Goal: Task Accomplishment & Management: Manage account settings

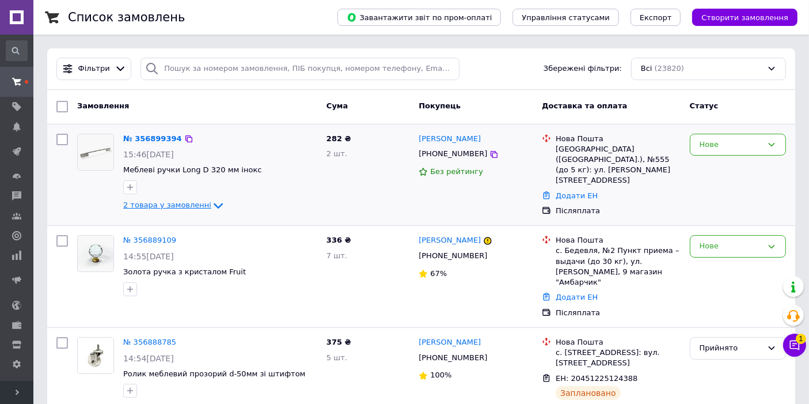
click at [211, 202] on icon at bounding box center [218, 206] width 14 height 14
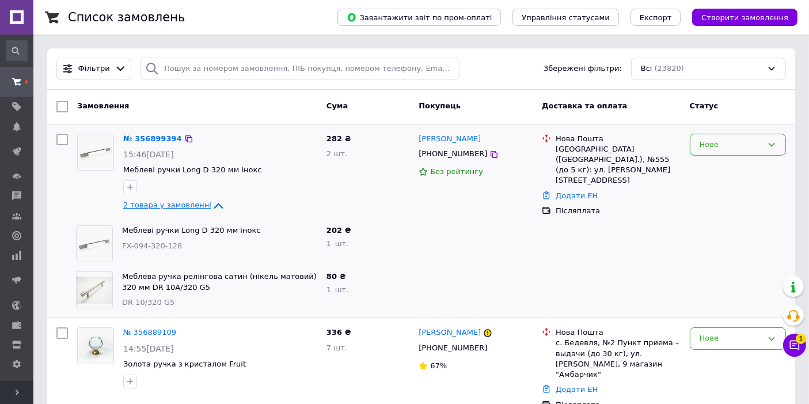
click at [713, 142] on div "Нове" at bounding box center [731, 145] width 63 height 12
click at [710, 162] on li "Прийнято" at bounding box center [738, 168] width 95 height 21
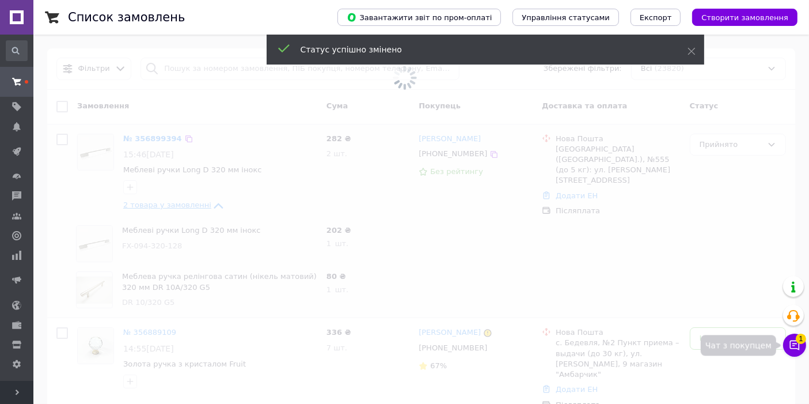
click at [794, 349] on icon at bounding box center [795, 345] width 12 height 12
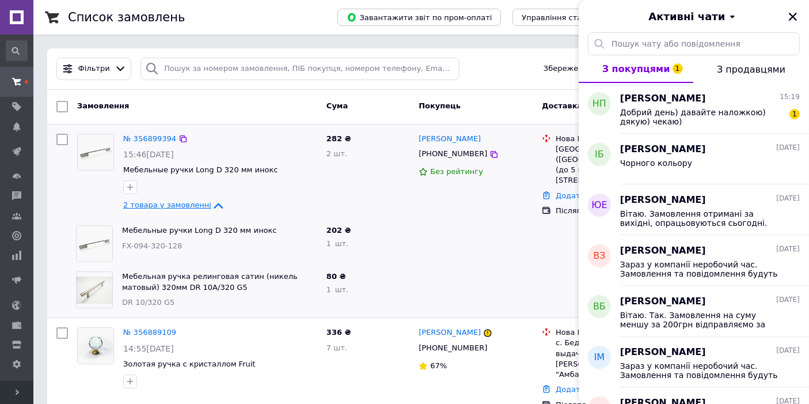
click at [526, 267] on div at bounding box center [475, 290] width 123 height 46
click at [795, 14] on icon "Закрити" at bounding box center [793, 17] width 10 height 10
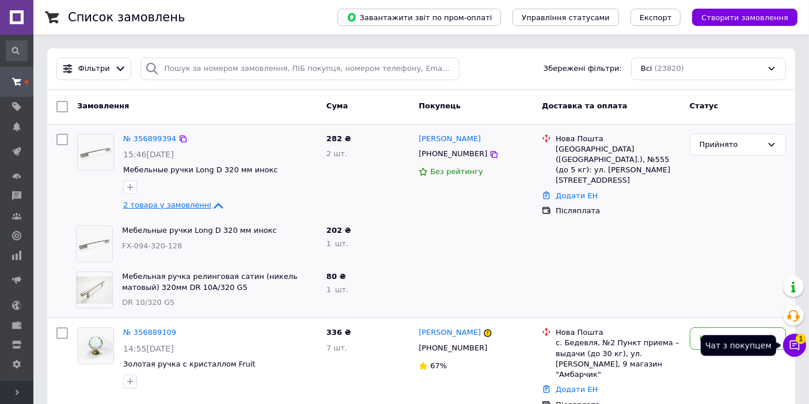
click at [796, 343] on icon at bounding box center [795, 345] width 10 height 10
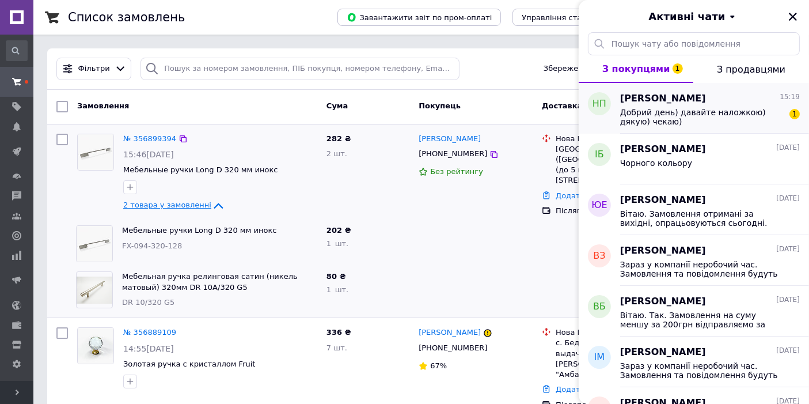
click at [764, 124] on span "Добрий день) давайте наложкою) дякую) чекаю)" at bounding box center [702, 117] width 164 height 18
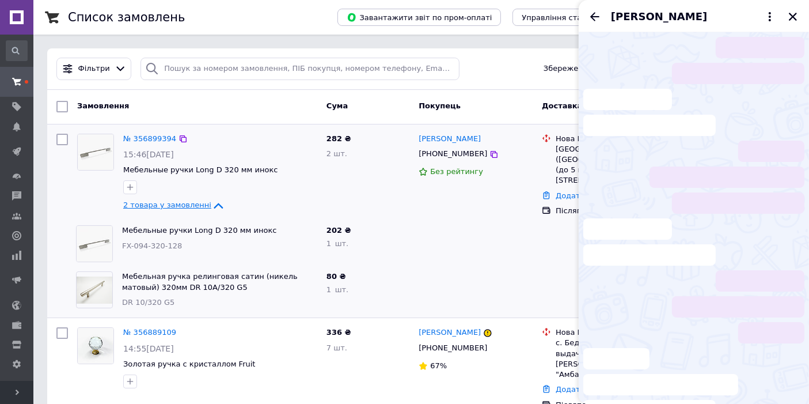
scroll to position [580, 0]
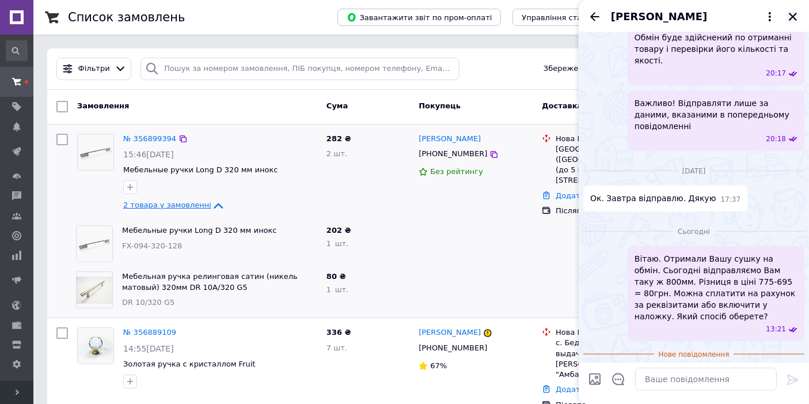
click at [795, 12] on icon "Закрити" at bounding box center [793, 17] width 10 height 10
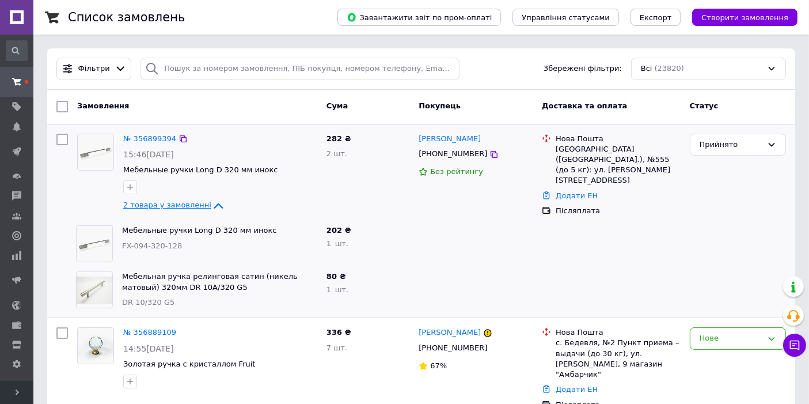
click at [444, 234] on div at bounding box center [475, 244] width 123 height 46
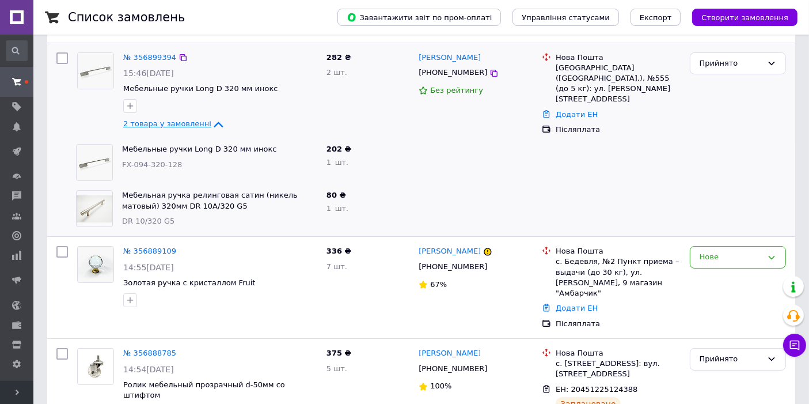
scroll to position [0, 0]
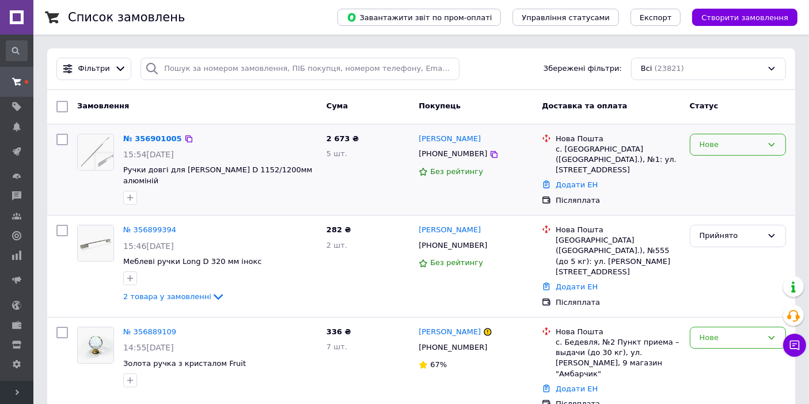
click at [722, 145] on div "Нове" at bounding box center [731, 145] width 63 height 12
click at [714, 165] on li "Прийнято" at bounding box center [738, 168] width 95 height 21
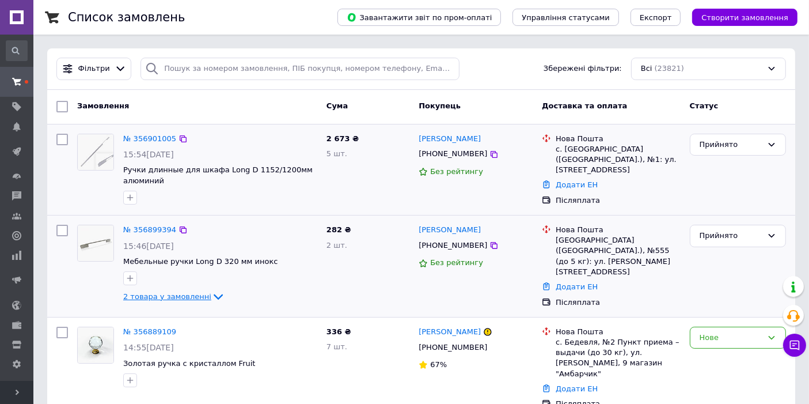
click at [211, 295] on icon at bounding box center [218, 297] width 14 height 14
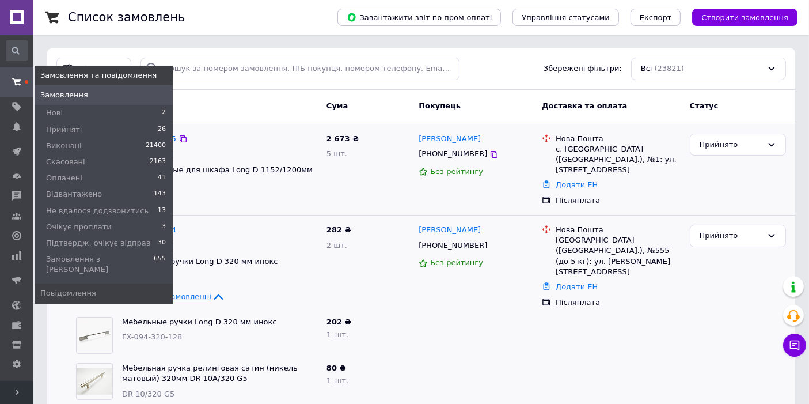
click at [20, 87] on span at bounding box center [16, 81] width 33 height 21
